Goal: Task Accomplishment & Management: Use online tool/utility

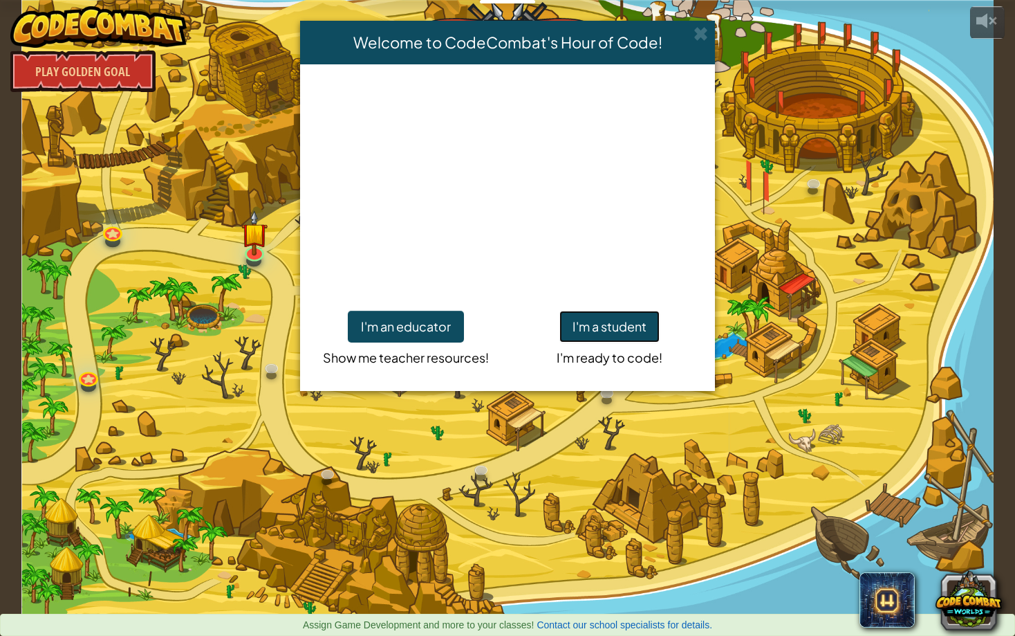
click at [609, 322] on button "I'm a student" at bounding box center [610, 327] width 100 height 32
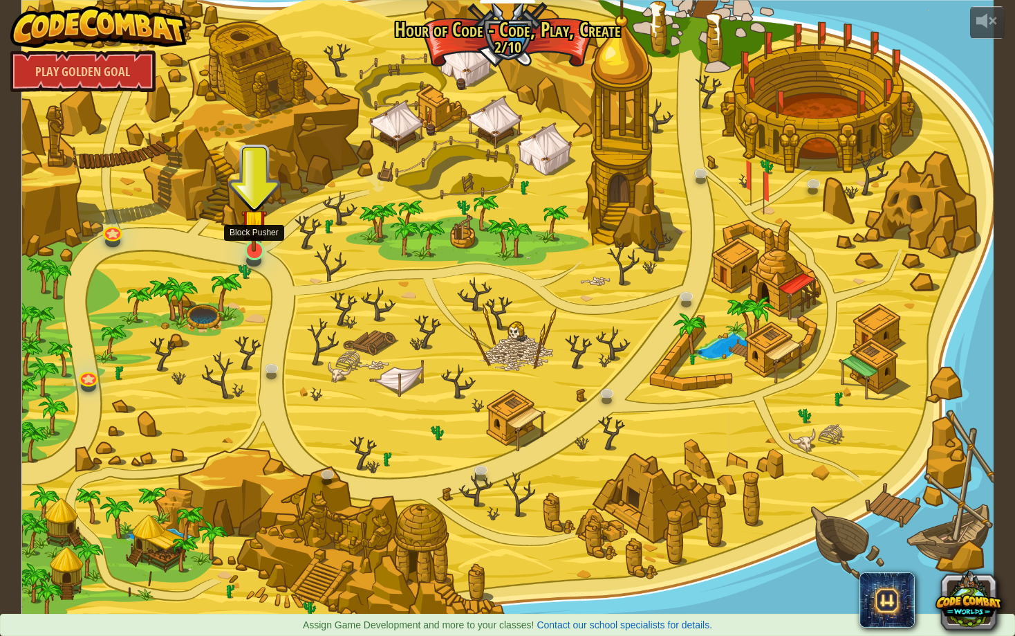
click at [252, 251] on img at bounding box center [254, 221] width 26 height 59
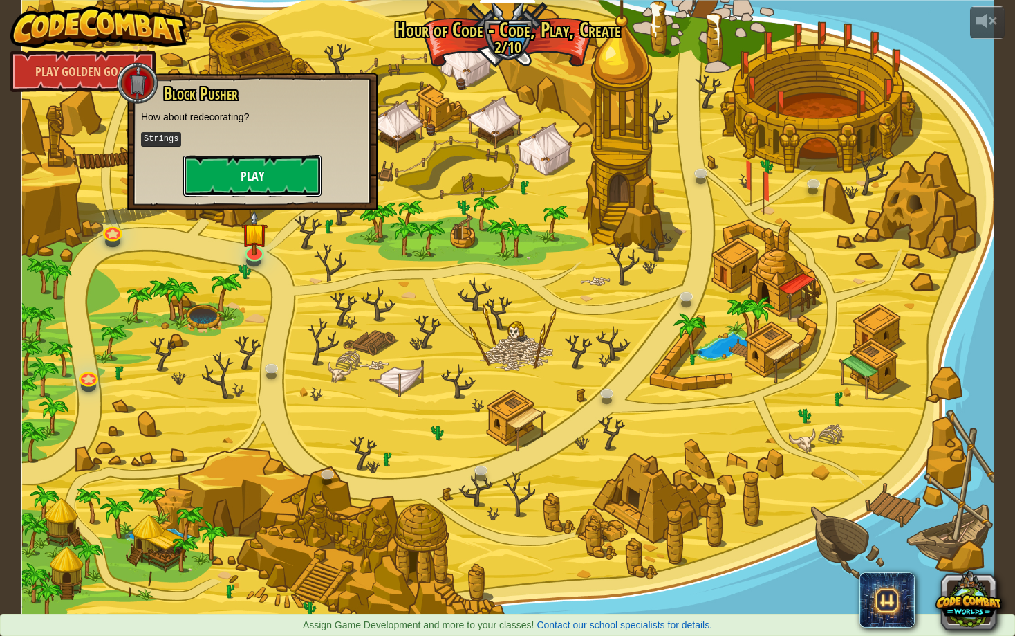
click at [237, 165] on button "Play" at bounding box center [252, 176] width 138 height 42
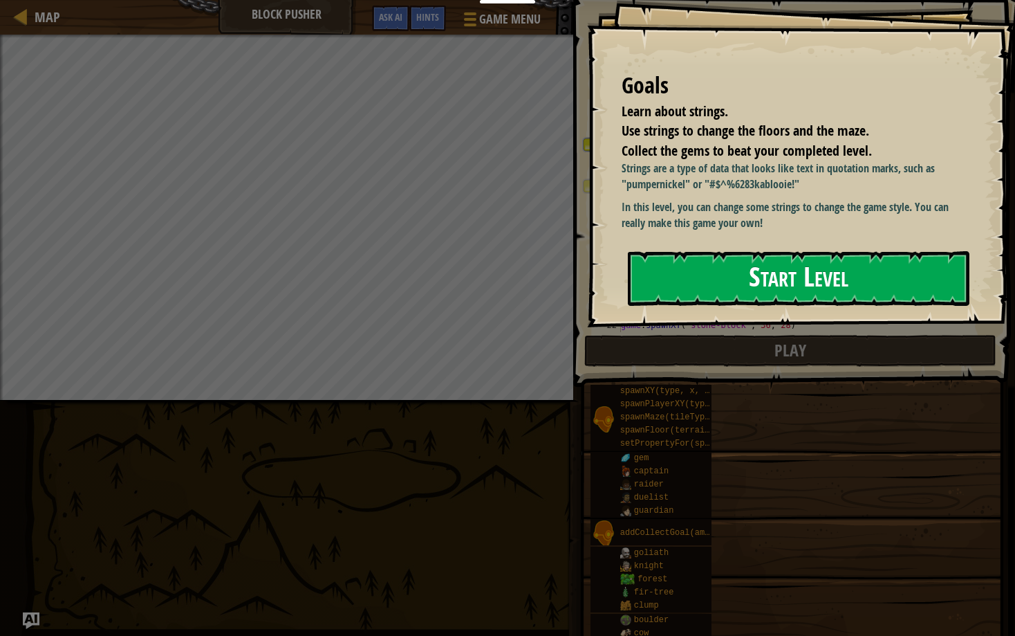
click at [698, 290] on button "Start Level" at bounding box center [799, 278] width 342 height 55
